Goal: Transaction & Acquisition: Purchase product/service

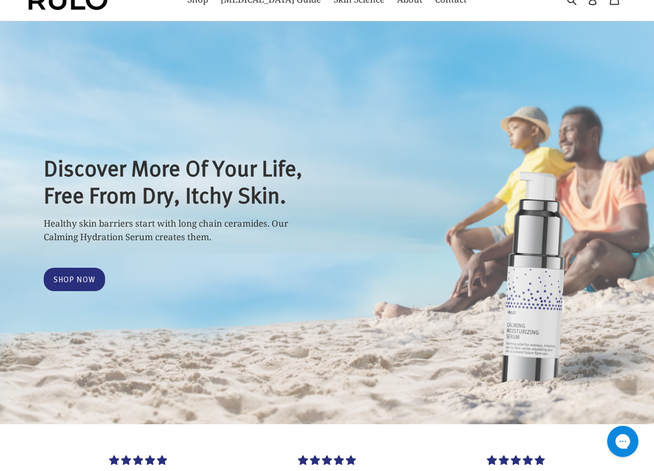
scroll to position [87, 0]
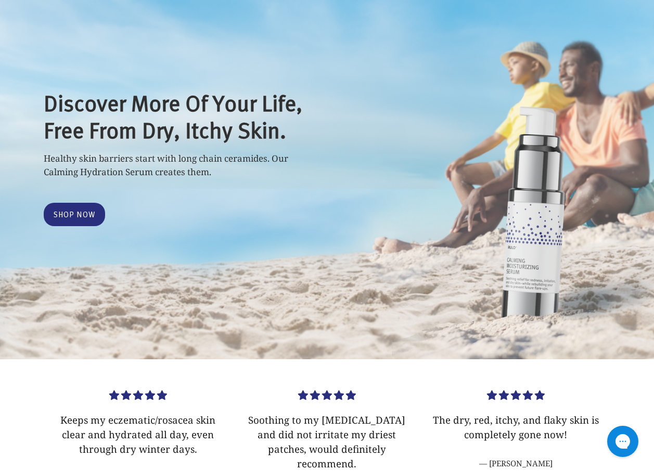
select select "most-helpful"
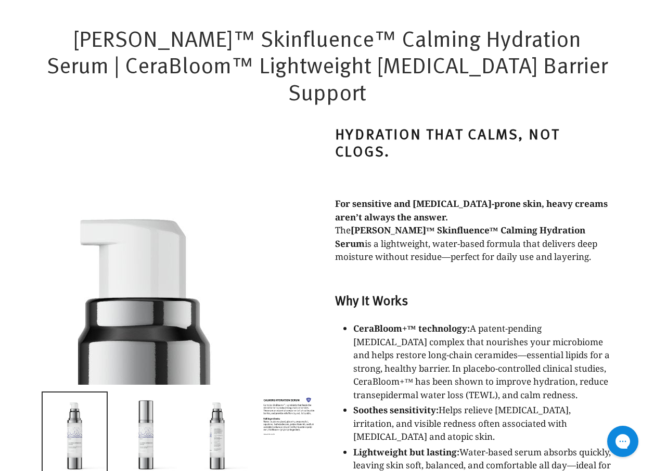
scroll to position [650, 0]
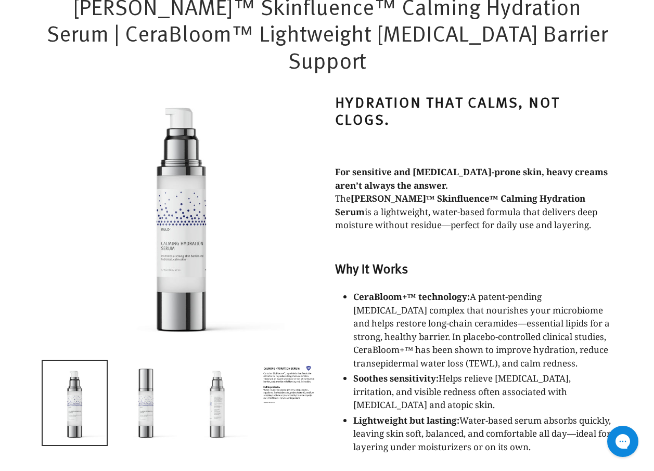
click at [200, 361] on img at bounding box center [217, 403] width 64 height 85
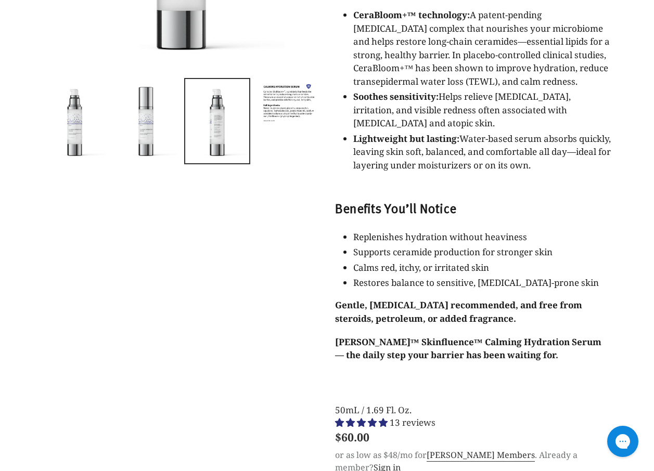
scroll to position [0, 0]
